Goal: Book appointment/travel/reservation

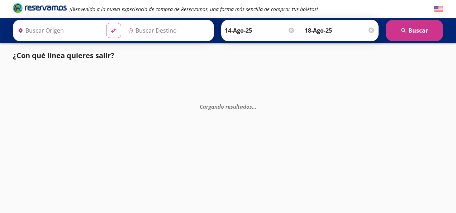
type input "[GEOGRAPHIC_DATA], [GEOGRAPHIC_DATA]"
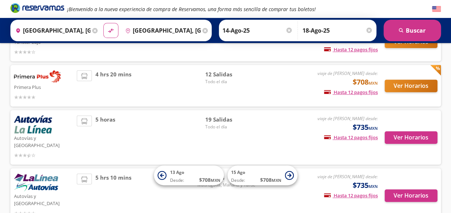
scroll to position [114, 0]
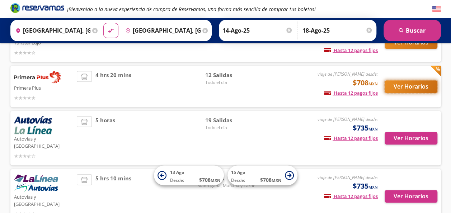
click at [405, 85] on button "Ver Horarios" at bounding box center [410, 86] width 53 height 13
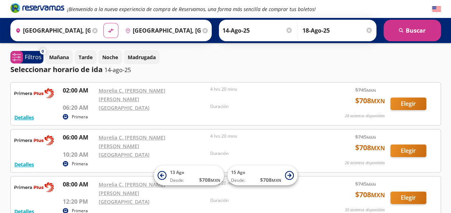
click at [260, 63] on div "Mañana Tarde Noche Madrugada" at bounding box center [242, 57] width 395 height 14
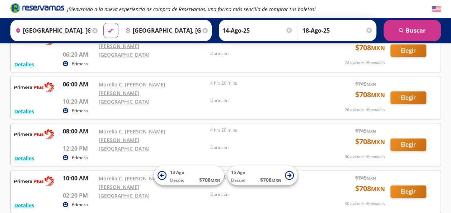
scroll to position [38, 0]
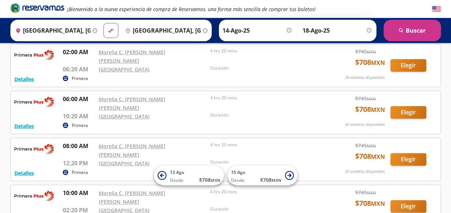
click at [438, 10] on img at bounding box center [436, 9] width 9 height 9
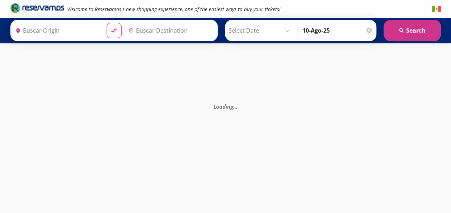
type input "[GEOGRAPHIC_DATA], [GEOGRAPHIC_DATA]"
